Goal: Transaction & Acquisition: Subscribe to service/newsletter

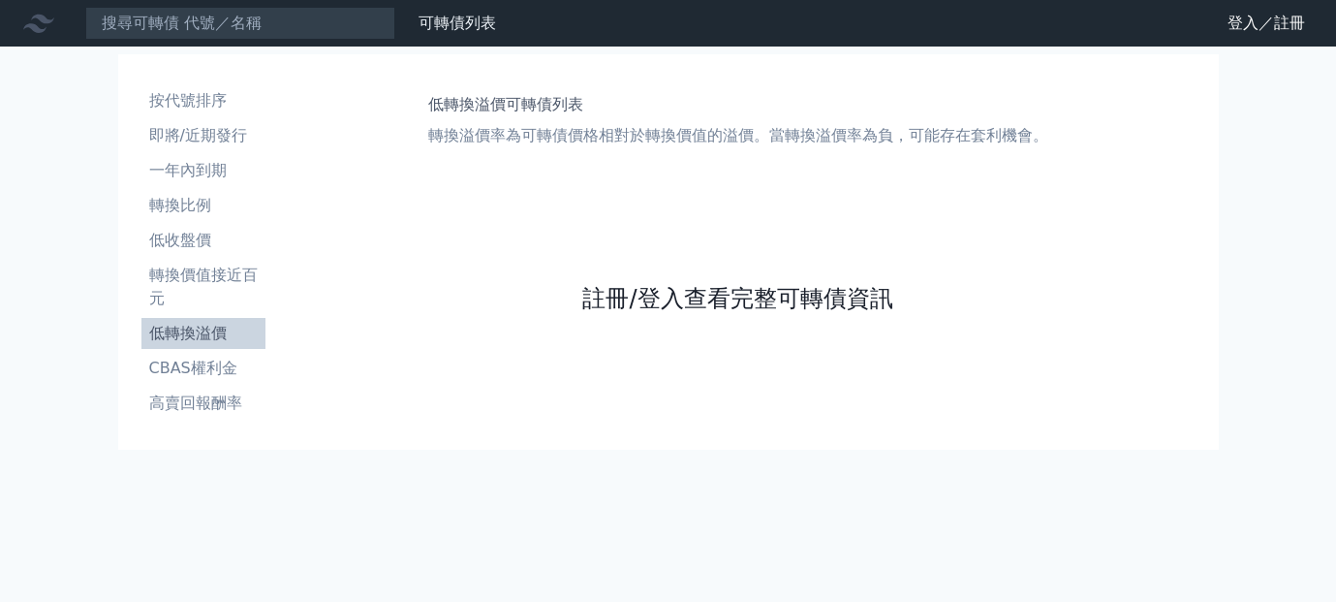
click at [603, 296] on link "註冊/登入查看完整可轉債資訊" at bounding box center [737, 298] width 310 height 31
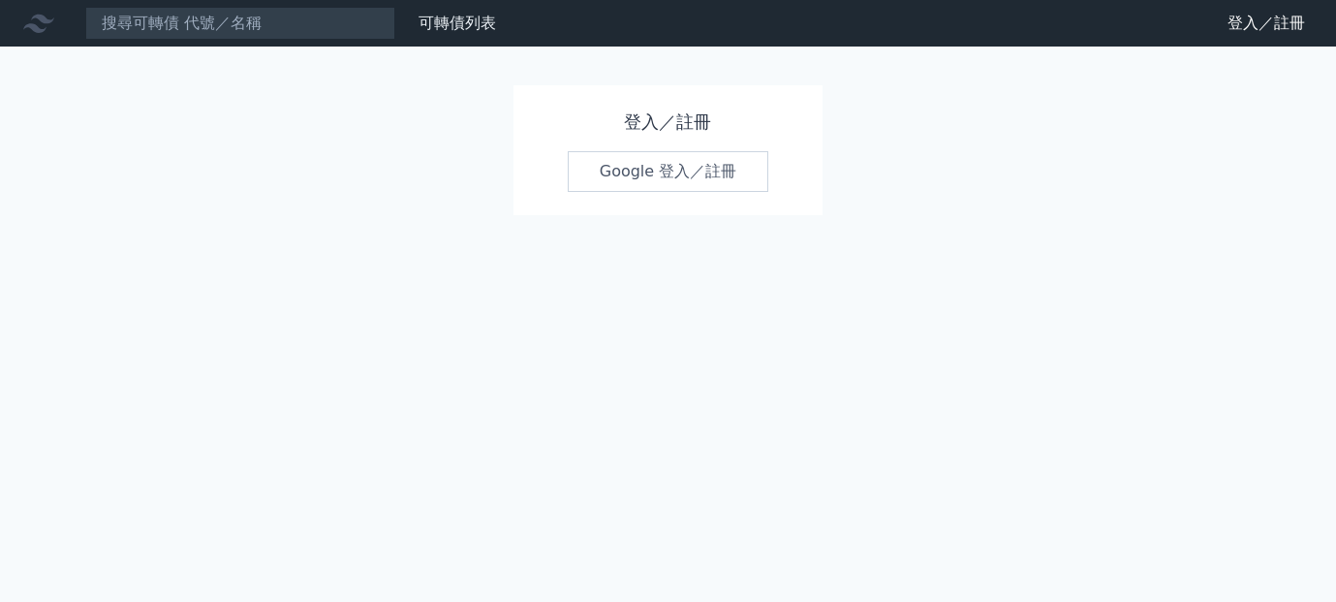
click at [660, 175] on link "Google 登入／註冊" at bounding box center [668, 171] width 201 height 41
